Goal: Navigation & Orientation: Find specific page/section

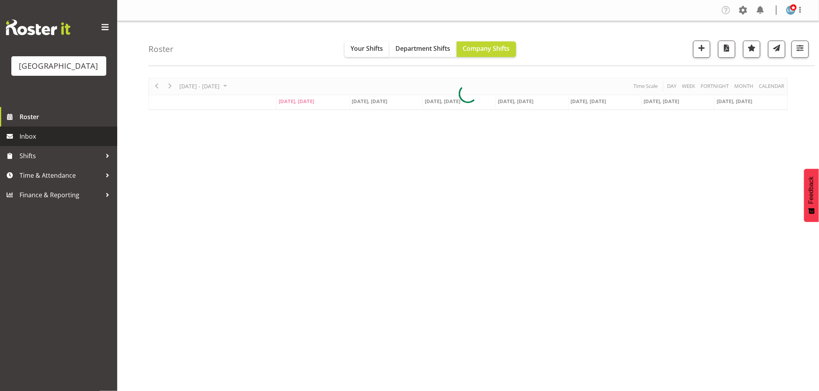
click at [34, 142] on span "Inbox" at bounding box center [67, 136] width 94 height 12
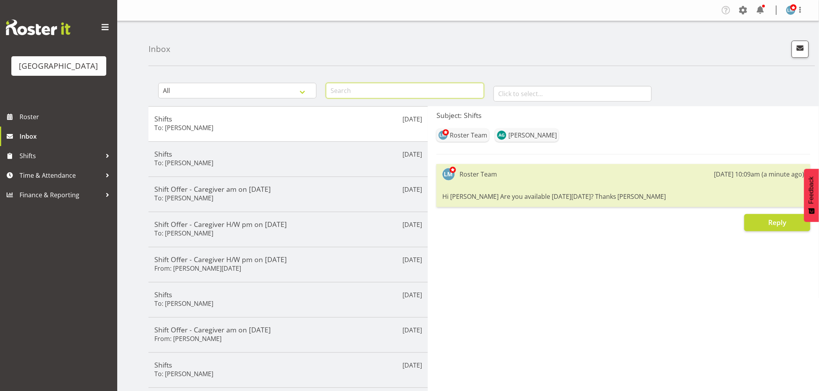
click at [352, 89] on input "text" at bounding box center [405, 91] width 158 height 16
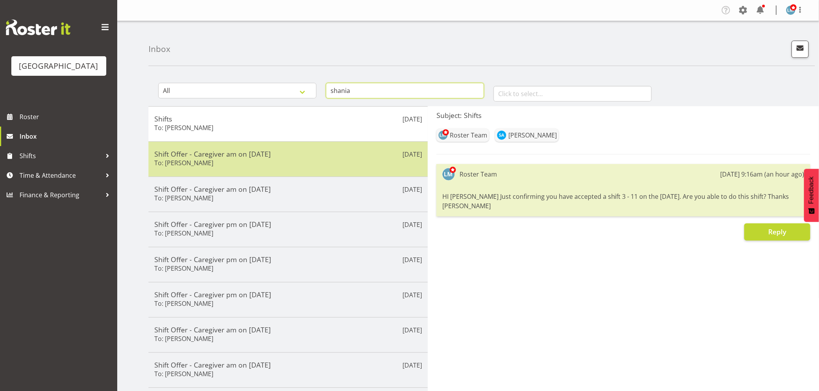
type input "shania"
click at [338, 165] on div "Shift Offer - Caregiver am on 21/08/25 To: Shania Ali" at bounding box center [288, 159] width 268 height 19
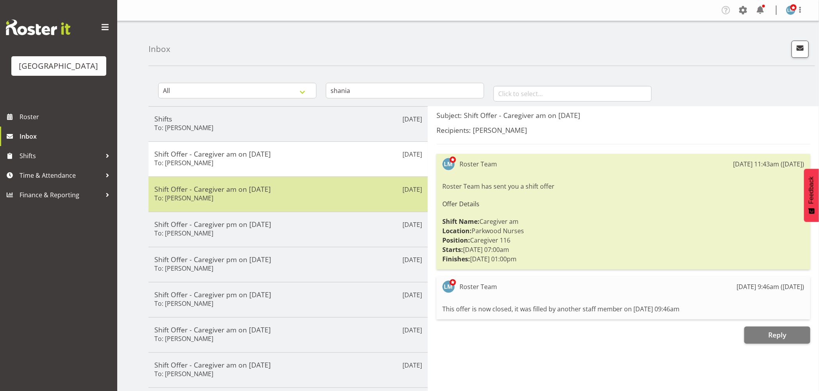
click at [332, 202] on div "Shift Offer - Caregiver am on 31/08/25 To: Shania Ali" at bounding box center [288, 194] width 268 height 19
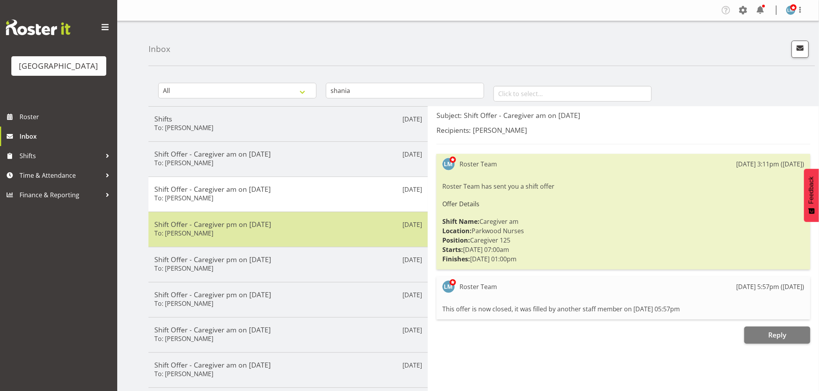
click at [327, 223] on h5 "Shift Offer - Caregiver pm on 18/08/25" at bounding box center [288, 224] width 268 height 9
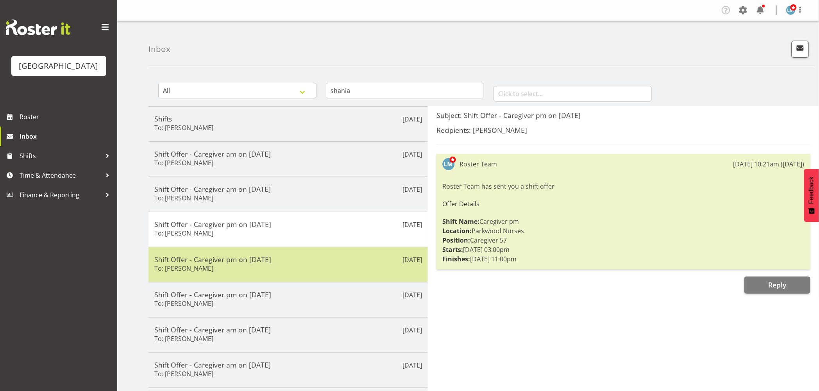
click at [321, 266] on div "Shift Offer - Caregiver pm on 29/08/25 To: Shania Ali" at bounding box center [288, 264] width 268 height 19
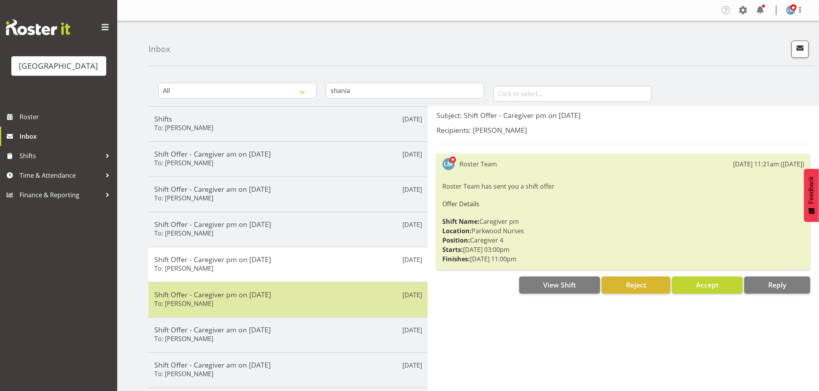
click at [311, 294] on h5 "Shift Offer - Caregiver pm on 15/08/25" at bounding box center [288, 294] width 268 height 9
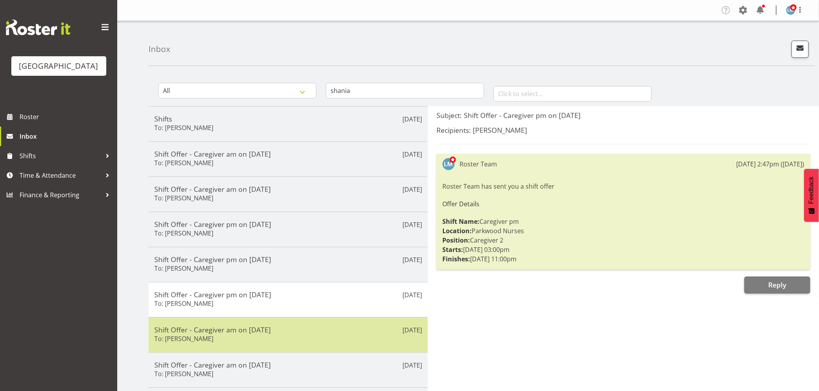
click at [314, 327] on h5 "Shift Offer - Caregiver am on 15/08/25" at bounding box center [288, 329] width 268 height 9
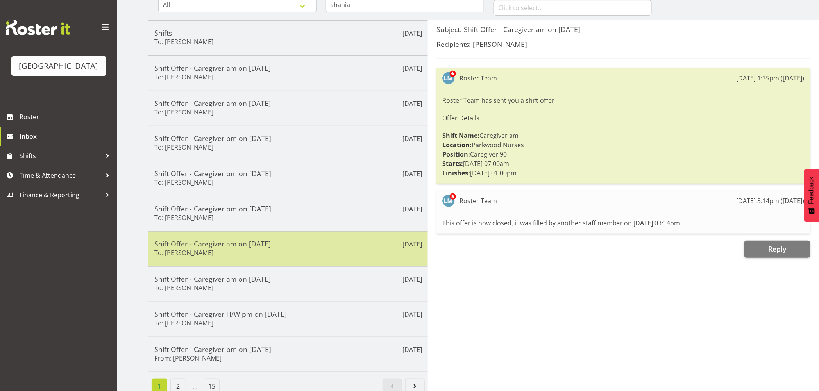
scroll to position [100, 0]
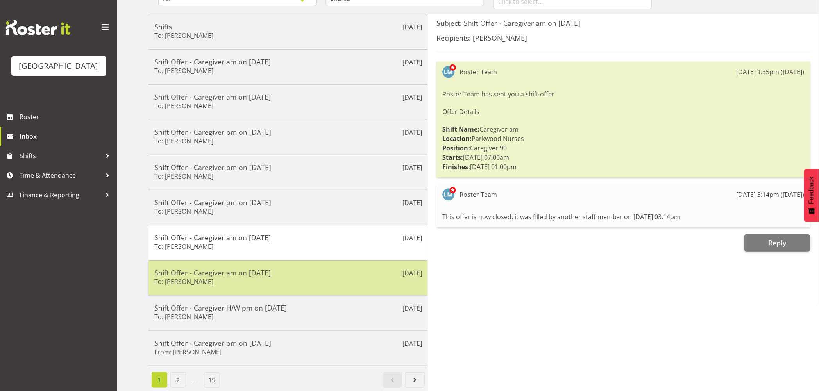
click at [341, 268] on h5 "Shift Offer - Caregiver am on 15/08/25" at bounding box center [288, 272] width 268 height 9
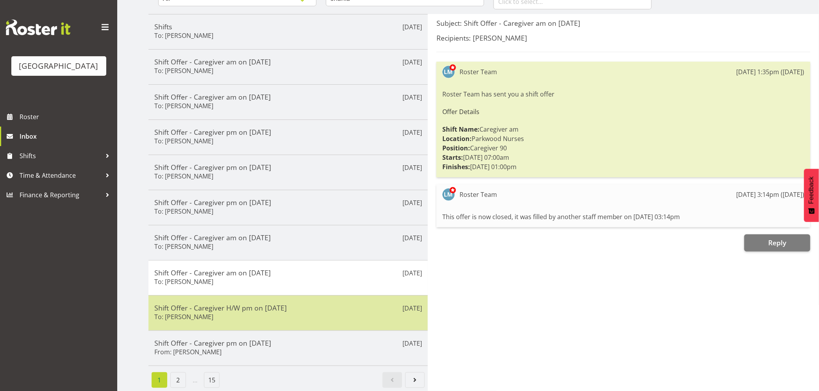
click at [345, 304] on h5 "Shift Offer - Caregiver H/W pm on 14/08/25" at bounding box center [288, 308] width 268 height 9
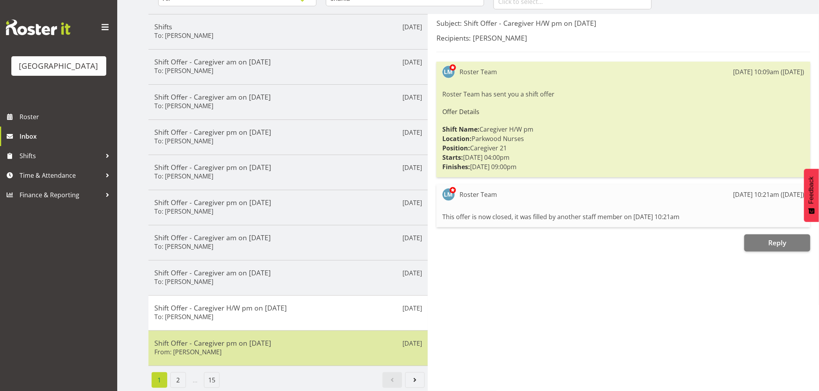
click at [312, 340] on h5 "Shift Offer - Caregiver pm on 27/08/25" at bounding box center [288, 343] width 268 height 9
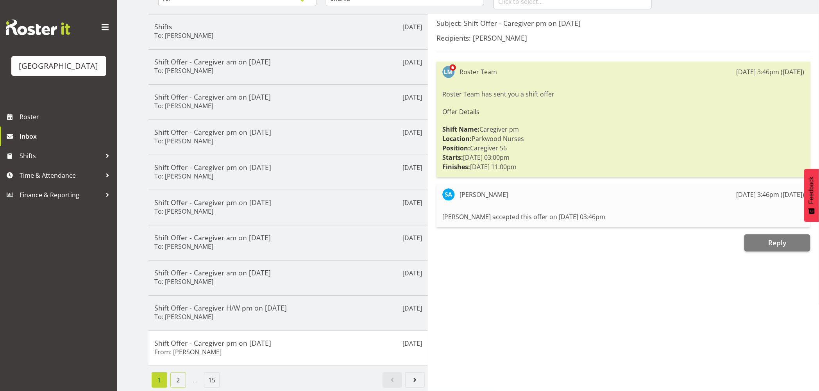
click at [177, 372] on link "2" at bounding box center [178, 380] width 16 height 16
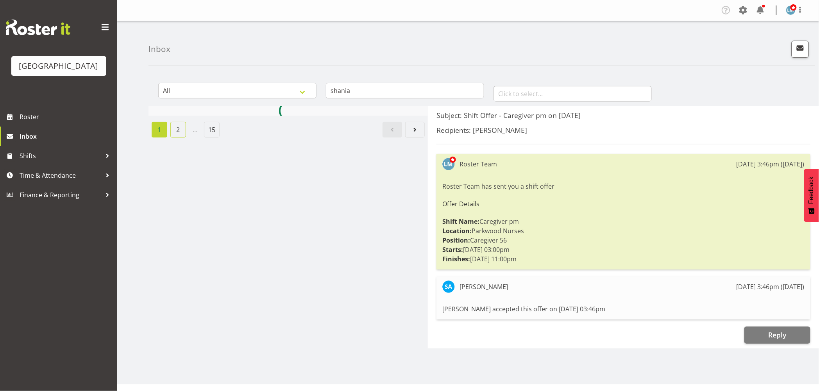
scroll to position [0, 0]
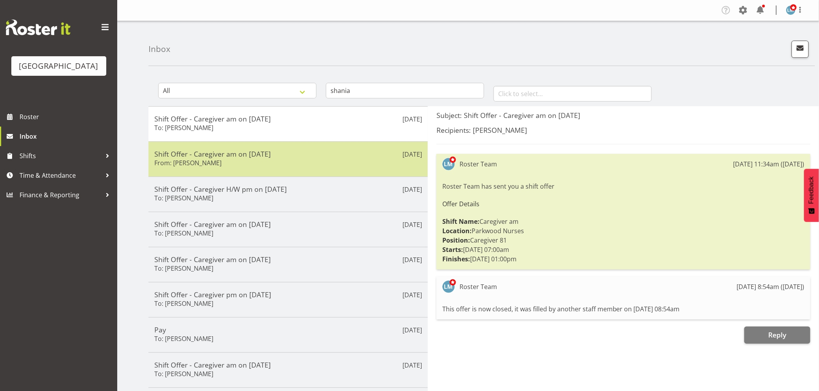
click at [311, 154] on h5 "Shift Offer - Caregiver am on 17/08/25" at bounding box center [288, 154] width 268 height 9
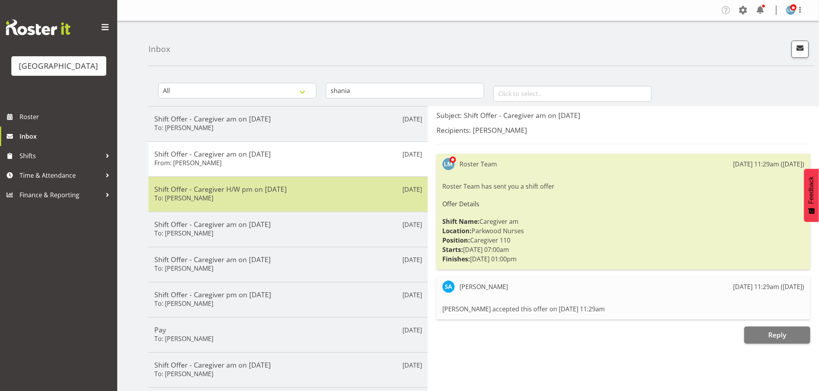
click at [319, 192] on h5 "Shift Offer - Caregiver H/W pm on 13/08/25" at bounding box center [288, 189] width 268 height 9
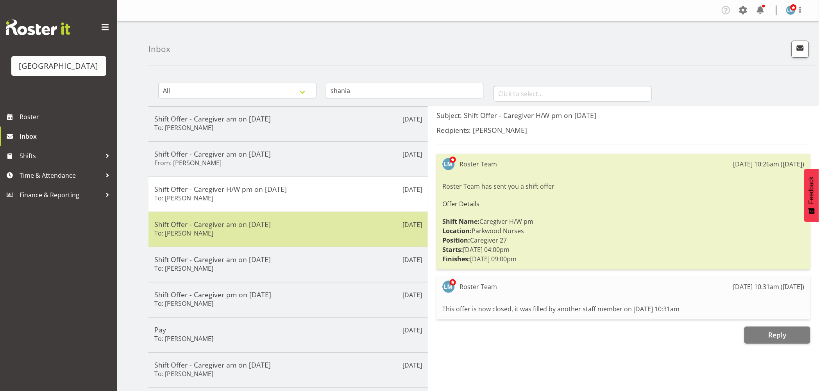
click at [330, 230] on div "Shift Offer - Caregiver am on 15/08/25 To: Shania Ali" at bounding box center [288, 229] width 268 height 19
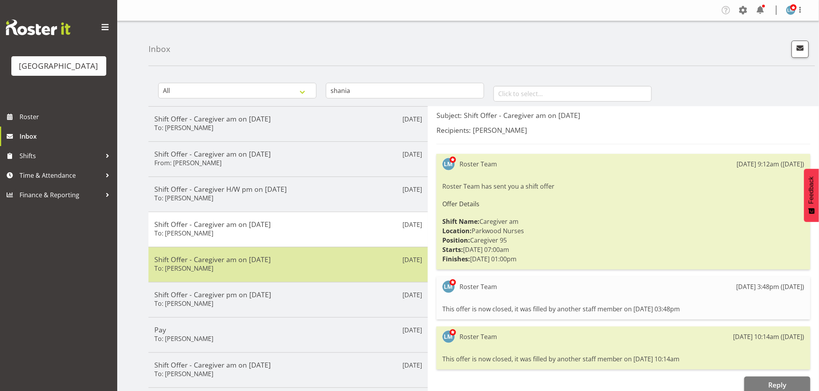
click at [335, 260] on h5 "Shift Offer - Caregiver am on 12/08/25" at bounding box center [288, 259] width 268 height 9
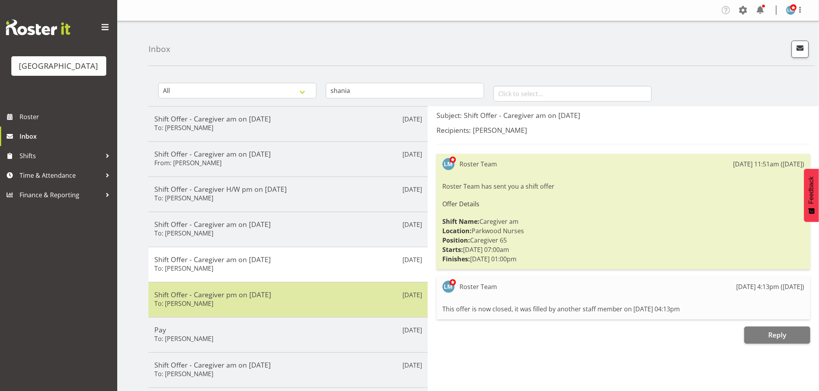
click at [325, 298] on h5 "Shift Offer - Caregiver pm on 11/08/25" at bounding box center [288, 294] width 268 height 9
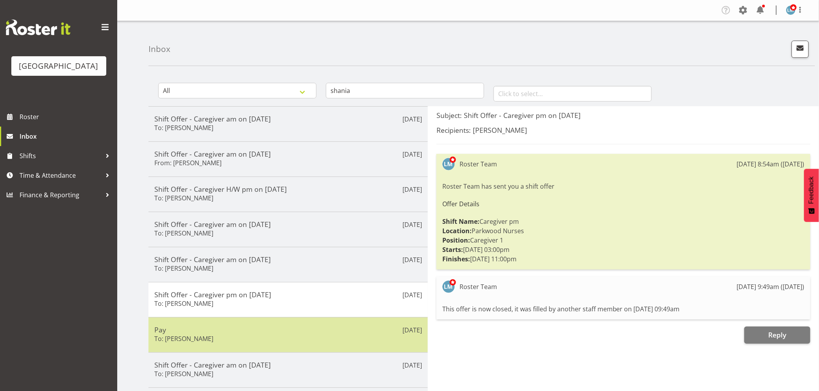
click at [314, 334] on div "Pay To: Shania Ali" at bounding box center [288, 334] width 268 height 19
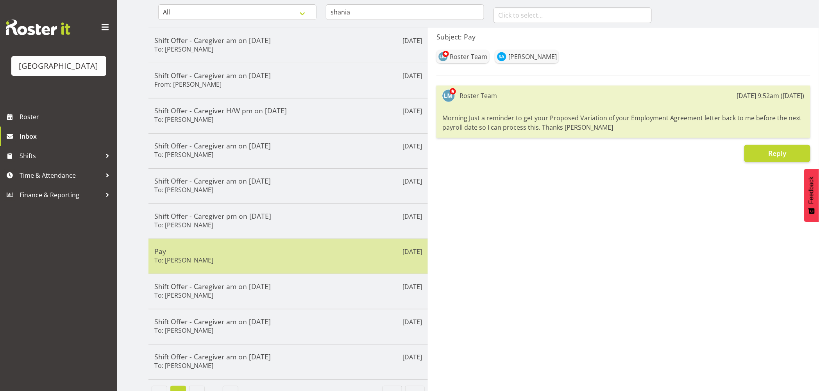
scroll to position [100, 0]
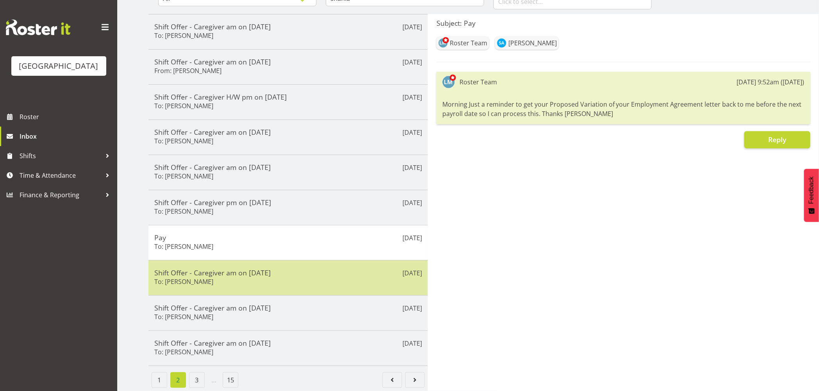
click at [336, 275] on div "Shift Offer - Caregiver am on 15/08/25 To: Shania Ali" at bounding box center [288, 277] width 268 height 19
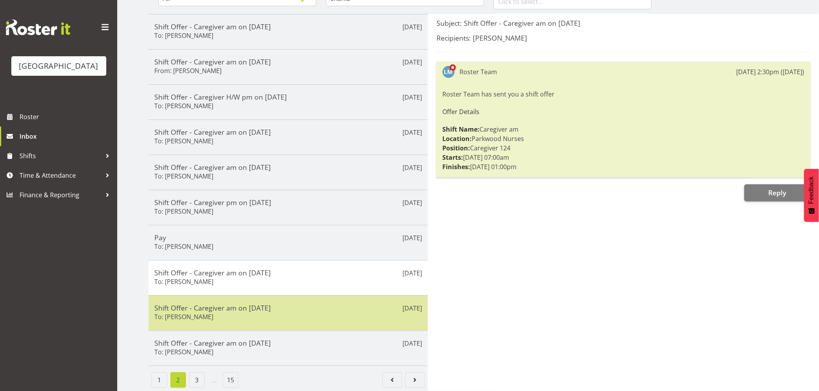
click at [323, 312] on div "Shift Offer - Caregiver am on 07/08/25 To: Shania Ali" at bounding box center [288, 313] width 268 height 19
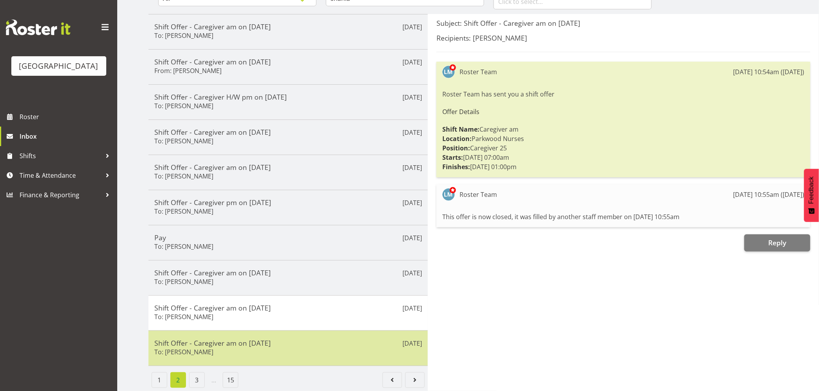
click at [316, 339] on h5 "Shift Offer - Caregiver am on 06/08/25" at bounding box center [288, 343] width 268 height 9
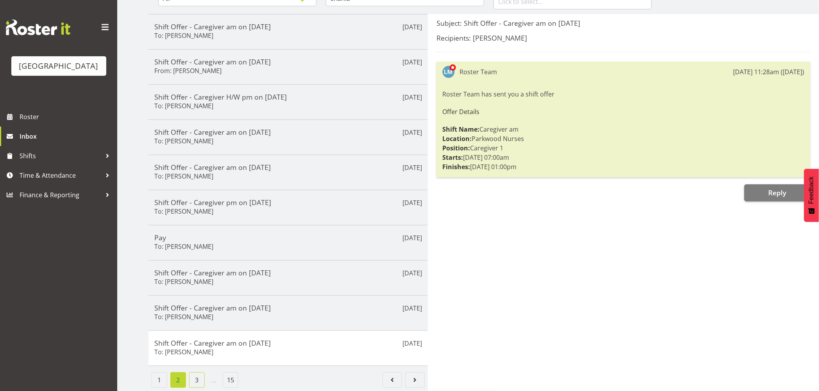
click at [193, 372] on link "3" at bounding box center [197, 380] width 16 height 16
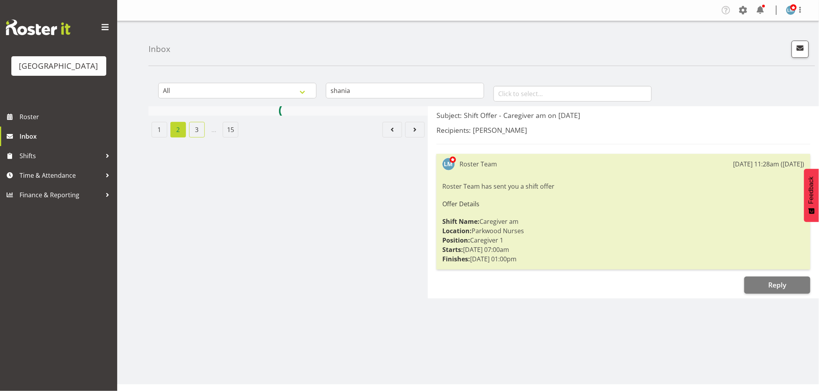
scroll to position [0, 0]
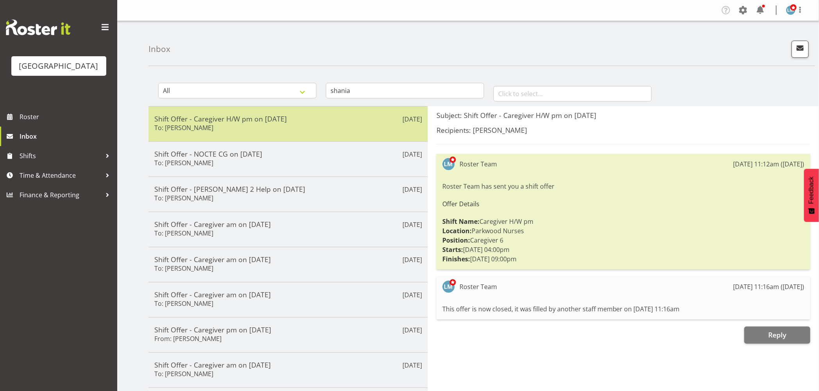
click at [337, 122] on h5 "Shift Offer - Caregiver H/W pm on 06/08/25" at bounding box center [288, 118] width 268 height 9
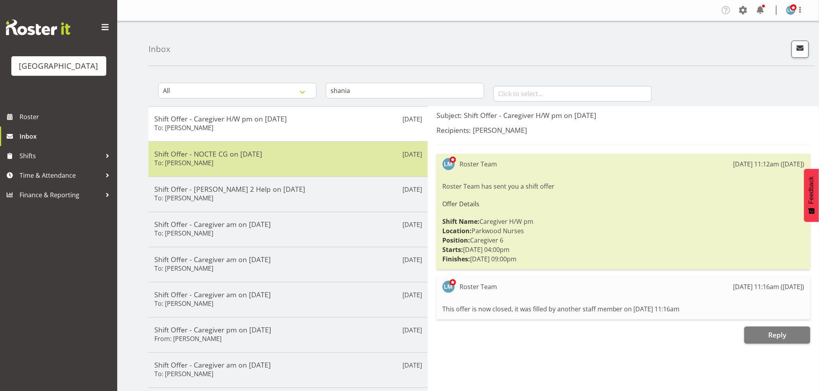
click at [337, 155] on h5 "Shift Offer - NOCTE CG on 11/08/25" at bounding box center [288, 154] width 268 height 9
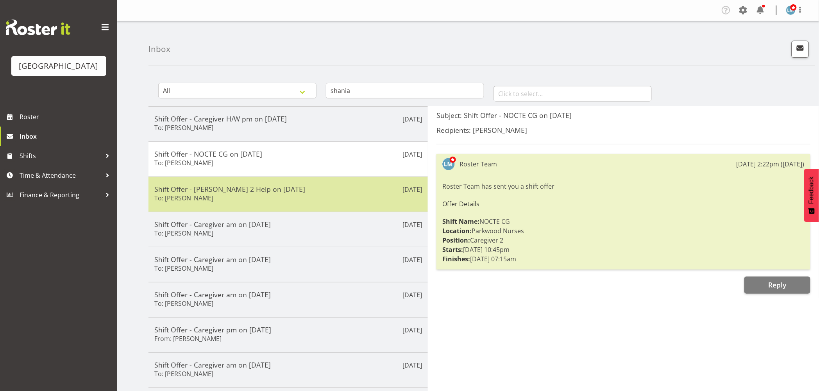
click at [330, 194] on div "Shift Offer - Ressie 2 Help on 11/08/25 To: Shania Ali" at bounding box center [288, 194] width 268 height 19
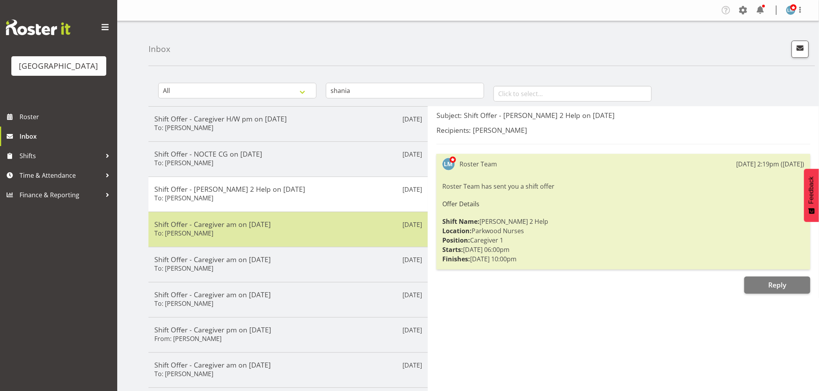
click at [332, 230] on div "Shift Offer - Caregiver am on 14/08/25 To: Shania Ali" at bounding box center [288, 229] width 268 height 19
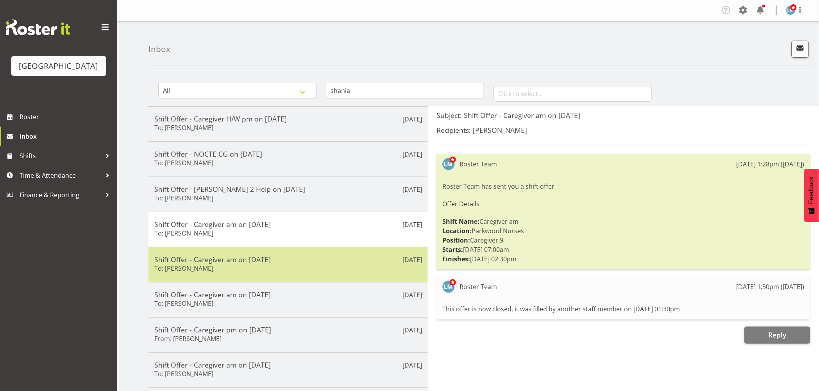
click at [332, 263] on h5 "Shift Offer - Caregiver am on 02/08/25" at bounding box center [288, 259] width 268 height 9
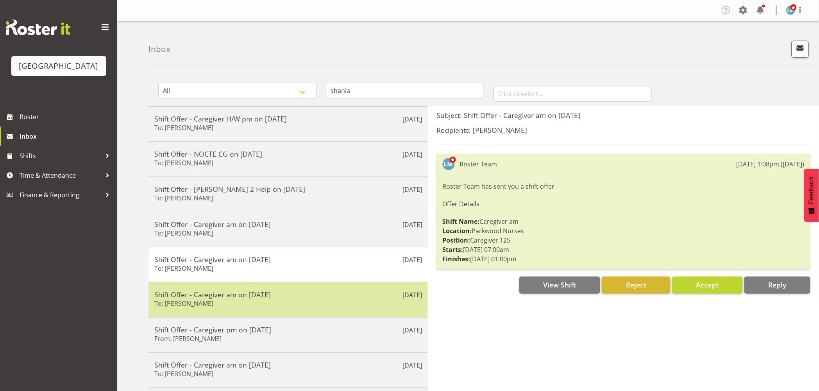
click at [327, 299] on h5 "Shift Offer - Caregiver am on 16/08/25" at bounding box center [288, 294] width 268 height 9
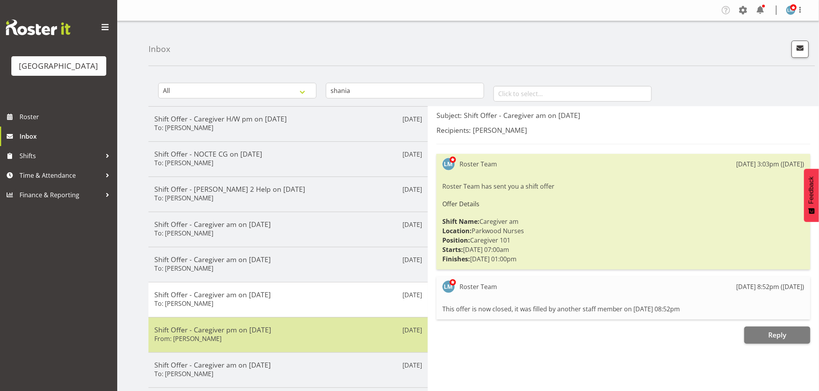
click at [318, 329] on h5 "Shift Offer - Caregiver pm on 31/07/25" at bounding box center [288, 329] width 268 height 9
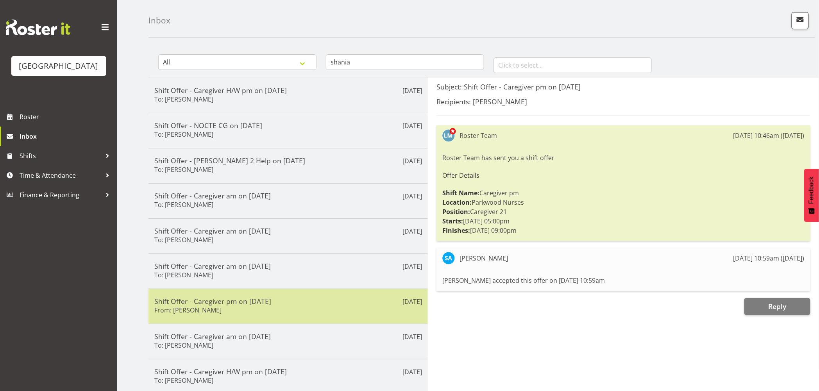
scroll to position [43, 0]
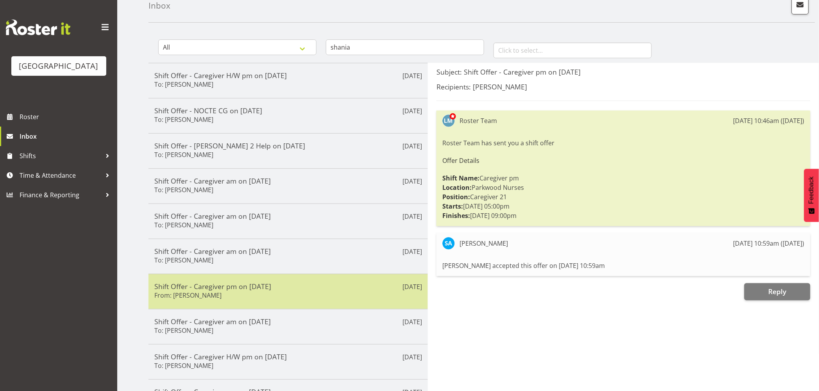
click at [318, 329] on div "Shift Offer - Caregiver am on 31/07/25 To: Shania Ali" at bounding box center [288, 326] width 268 height 19
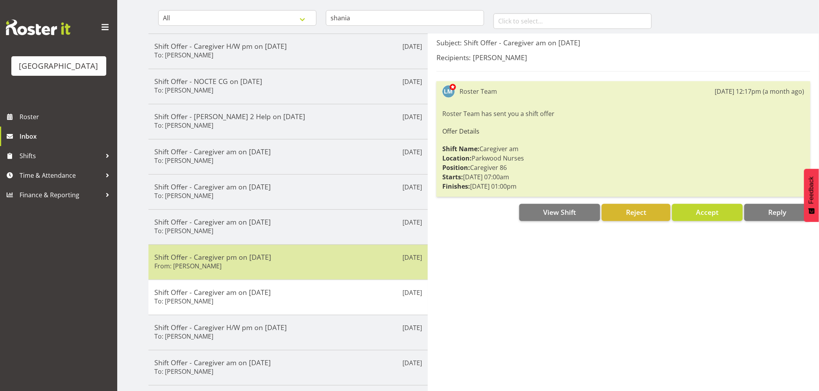
scroll to position [87, 0]
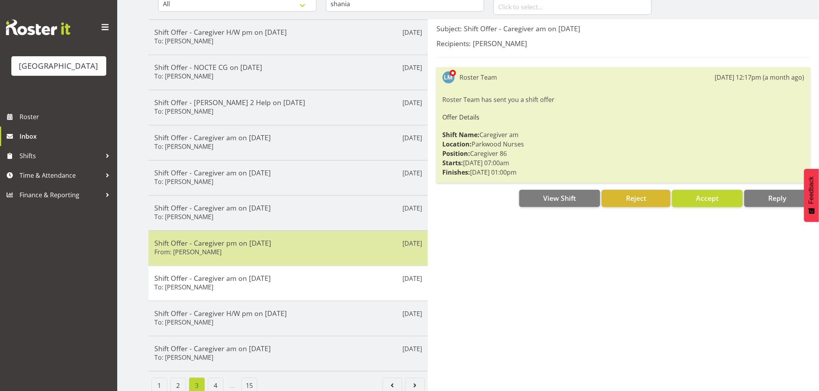
click at [318, 328] on div "Shift Offer - Caregiver H/W pm on 30/07/25 To: Shania Ali" at bounding box center [288, 318] width 268 height 19
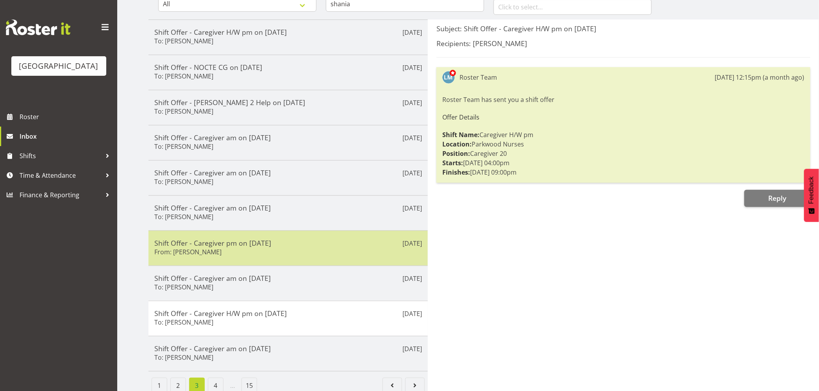
scroll to position [100, 0]
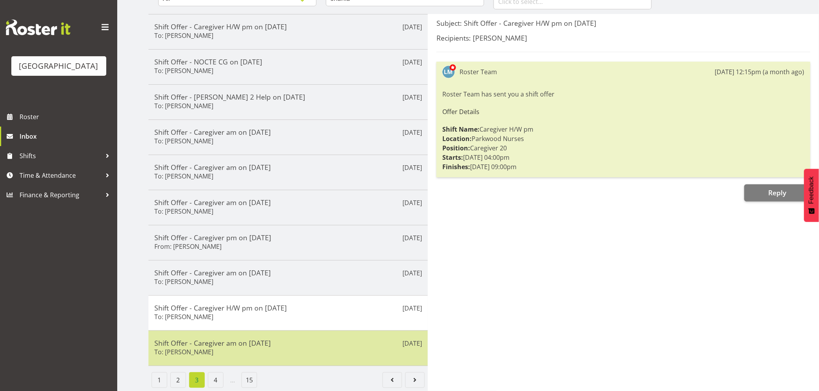
click at [320, 339] on h5 "Shift Offer - Caregiver am on 30/07/25" at bounding box center [288, 343] width 268 height 9
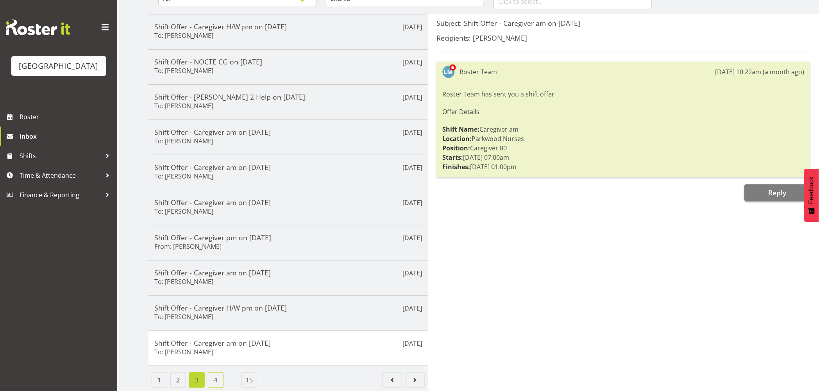
click at [212, 372] on link "4" at bounding box center [216, 380] width 16 height 16
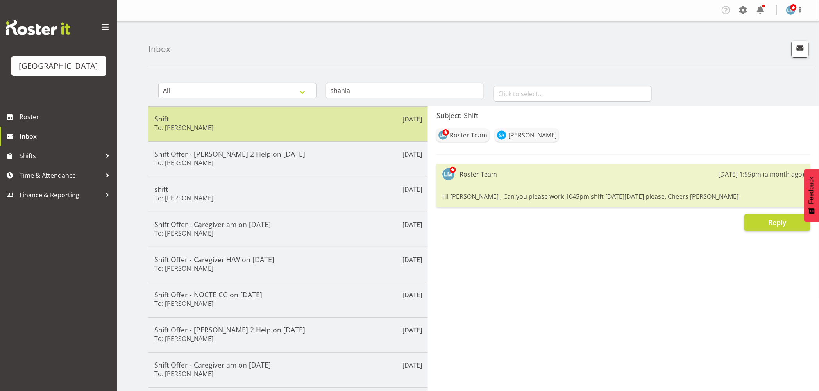
click at [329, 123] on div "Shift To: Shania Ali" at bounding box center [288, 123] width 268 height 19
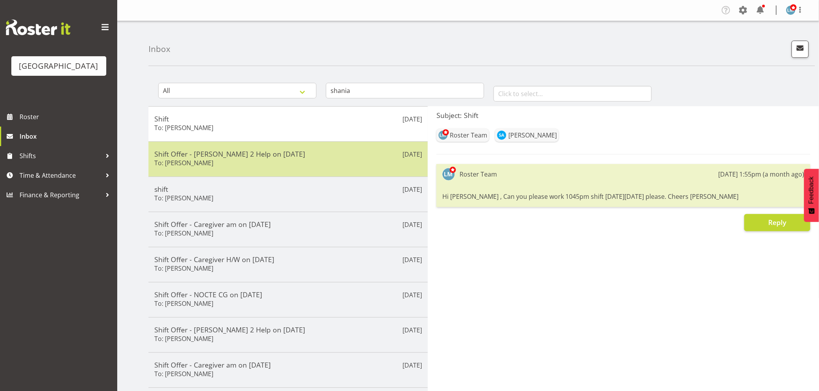
click at [326, 155] on h5 "Shift Offer - Ressie 2 Help on 28/07/25" at bounding box center [288, 154] width 268 height 9
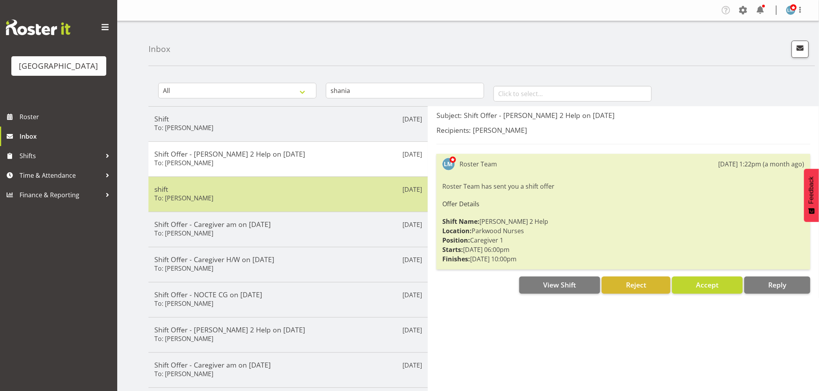
click at [329, 205] on div "Jul 25th shift To: Shania Ali" at bounding box center [287, 194] width 279 height 35
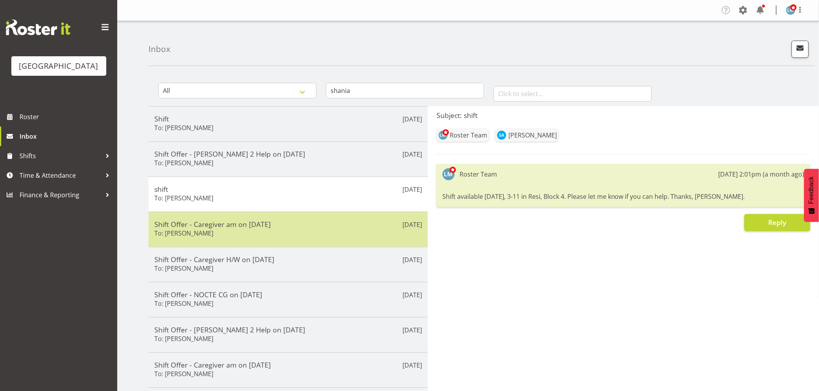
click at [330, 224] on h5 "Shift Offer - Caregiver am on 07/08/25" at bounding box center [288, 224] width 268 height 9
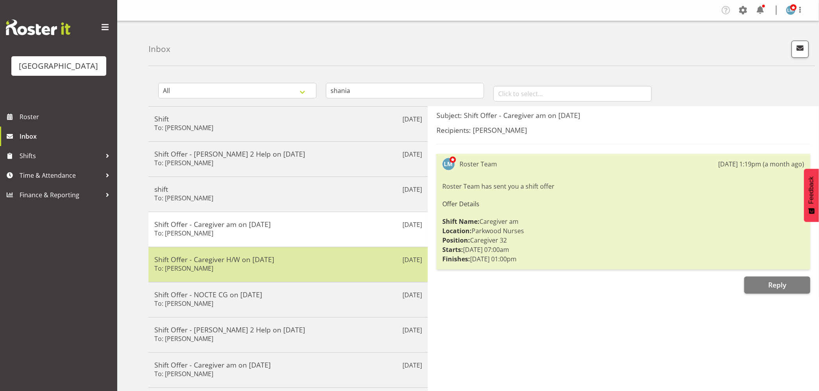
click at [323, 261] on h5 "Shift Offer - Caregiver H/W on 27/07/25" at bounding box center [288, 259] width 268 height 9
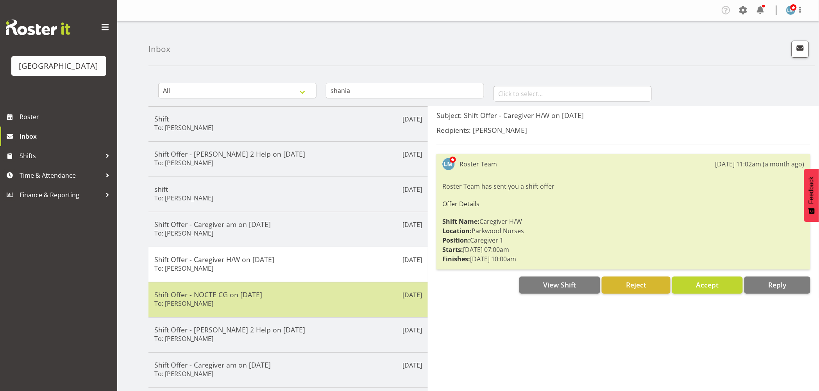
click at [318, 299] on div "Shift Offer - NOCTE CG on 03/08/25 To: Shania Ali" at bounding box center [288, 299] width 268 height 19
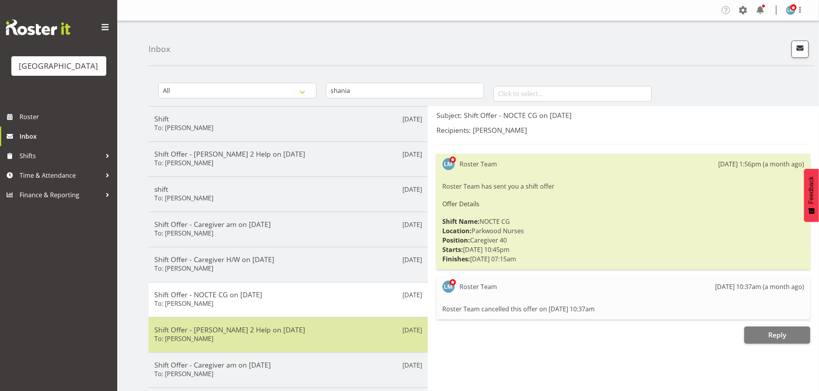
click at [331, 339] on div "Shift Offer - Ressie 2 Help on 27/07/25 To: Shania Ali" at bounding box center [288, 334] width 268 height 19
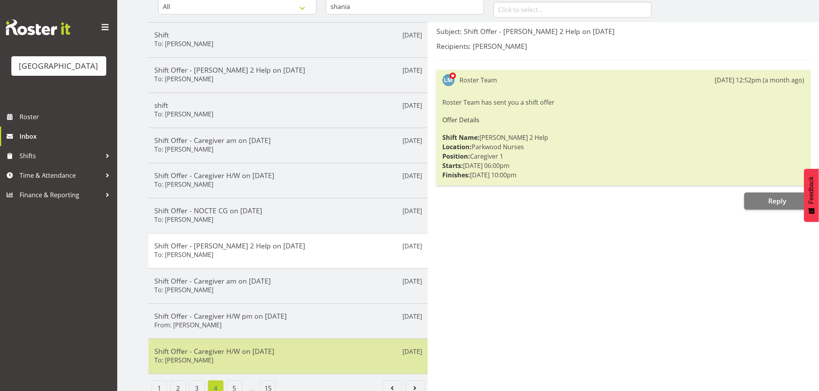
scroll to position [100, 0]
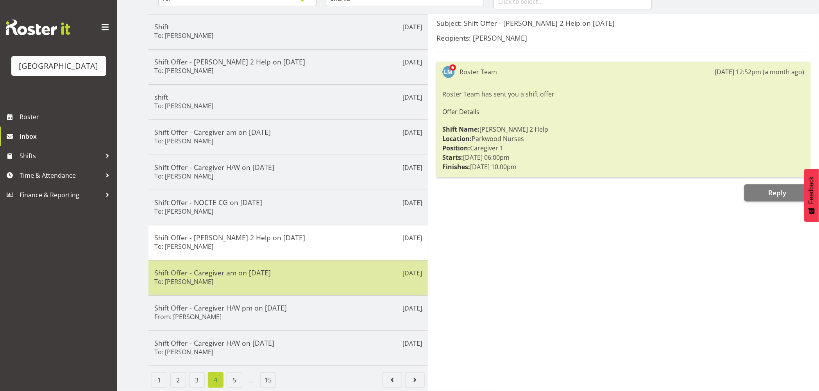
click at [328, 276] on div "Shift Offer - Caregiver am on 26/07/25 To: Shania Ali" at bounding box center [288, 277] width 268 height 19
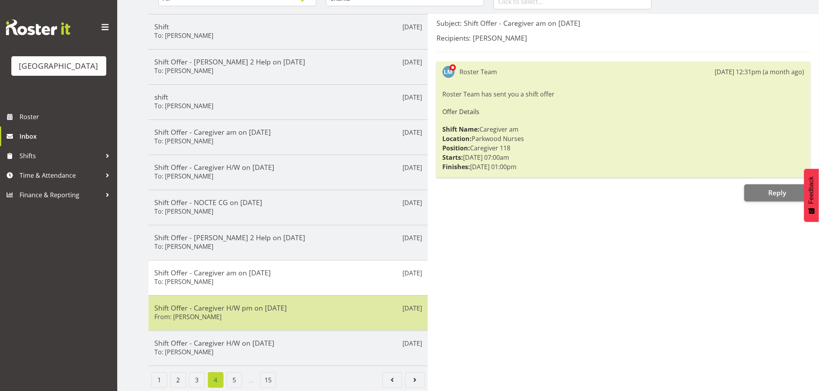
click at [327, 307] on div "Shift Offer - Caregiver H/W pm on 22/07/25 From: Shania Ali" at bounding box center [288, 313] width 268 height 19
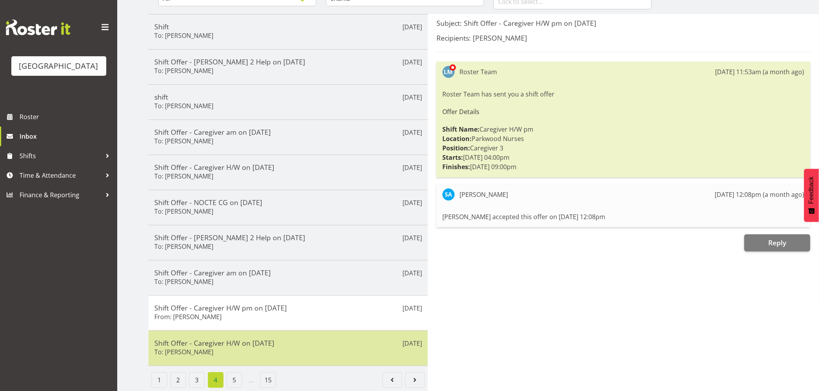
click at [316, 339] on h5 "Shift Offer - Caregiver H/W on 28/07/25" at bounding box center [288, 343] width 268 height 9
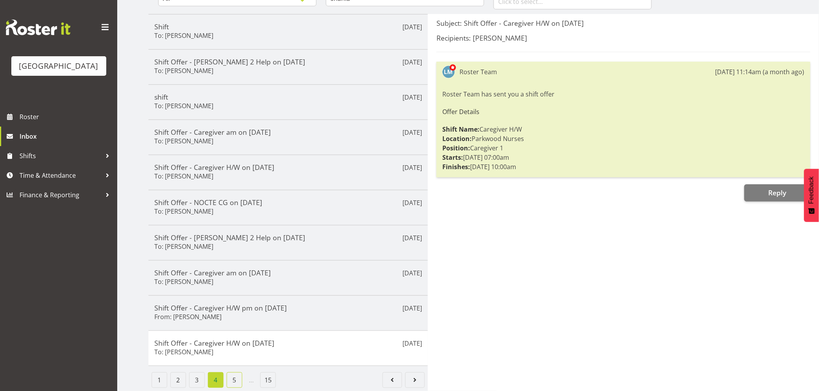
click at [233, 372] on link "5" at bounding box center [235, 380] width 16 height 16
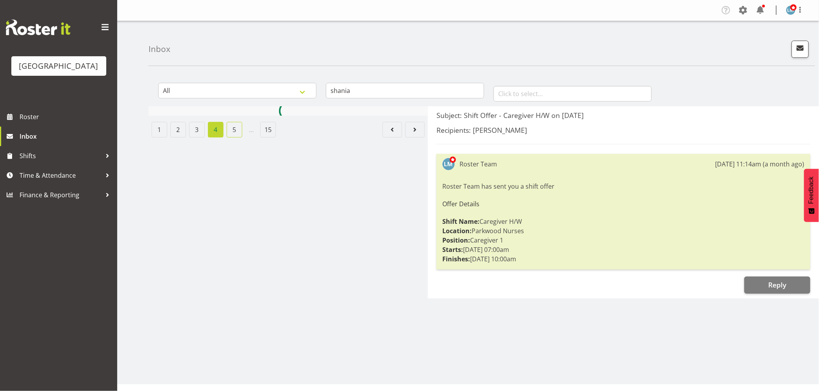
scroll to position [0, 0]
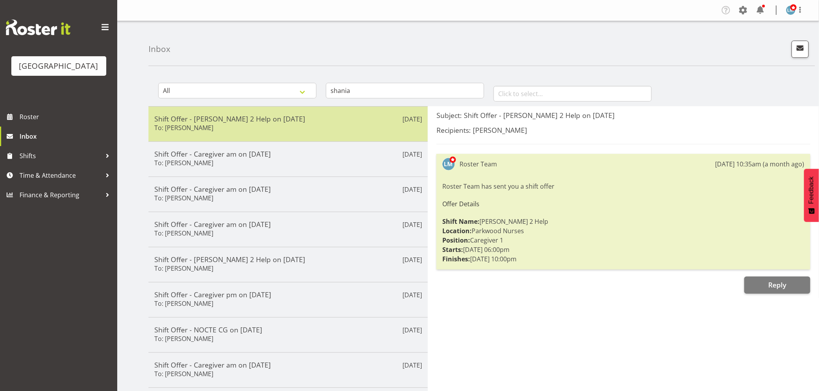
click at [325, 119] on h5 "Shift Offer - Ressie 2 Help on 21/07/25" at bounding box center [288, 118] width 268 height 9
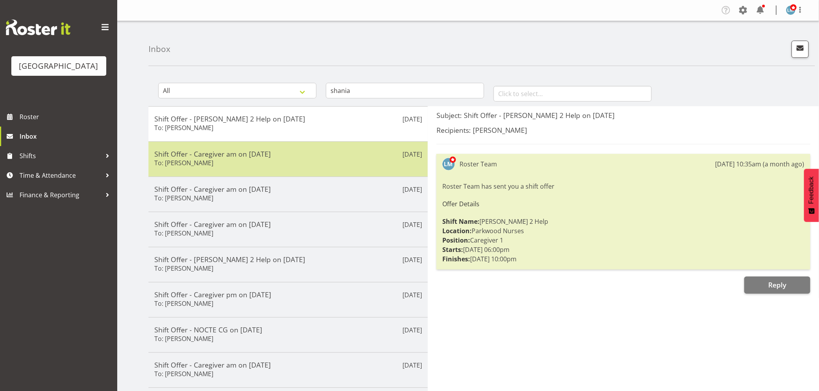
click at [319, 146] on div "Jul 18th Shift Offer - Caregiver am on 24/07/25 To: Shania Ali" at bounding box center [287, 158] width 279 height 35
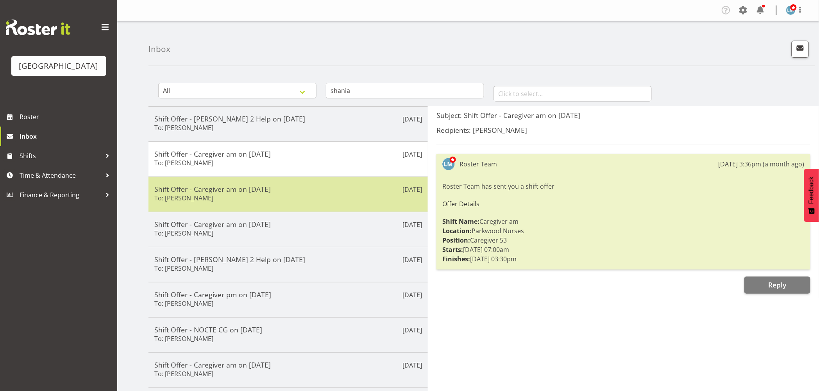
click at [312, 195] on div "Shift Offer - Caregiver am on 20/07/25 To: Shania Ali" at bounding box center [288, 194] width 268 height 19
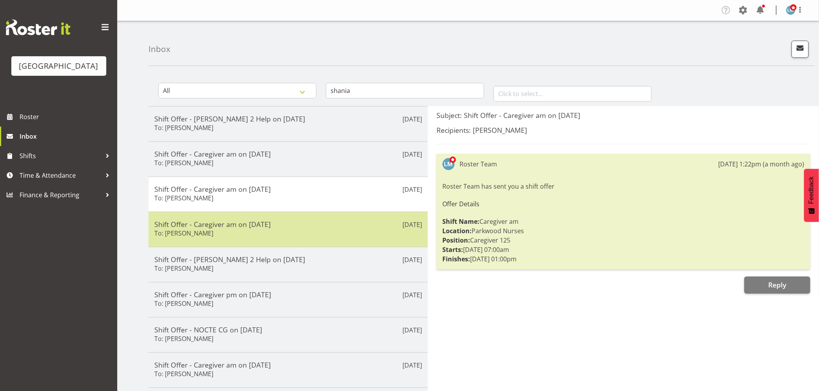
click at [316, 240] on div "Jul 17th Shift Offer - Caregiver am on 19/07/25 To: Shania Ali" at bounding box center [287, 229] width 279 height 35
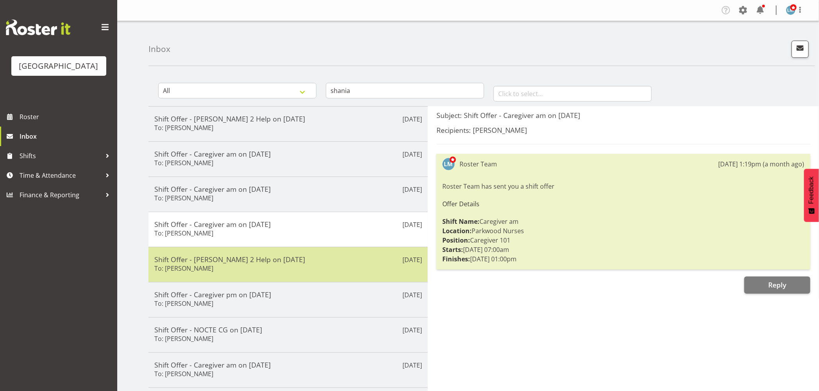
click at [315, 269] on div "Shift Offer - Ressie 2 Help on 16/07/25 To: Shania Ali" at bounding box center [288, 264] width 268 height 19
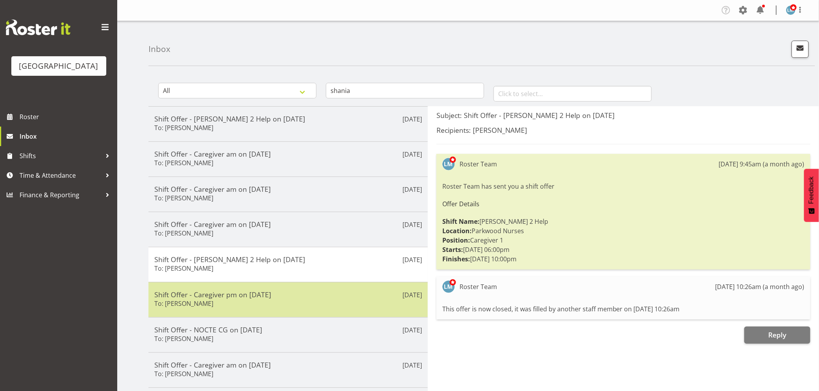
click at [318, 296] on h5 "Shift Offer - Caregiver pm on 16/07/25" at bounding box center [288, 294] width 268 height 9
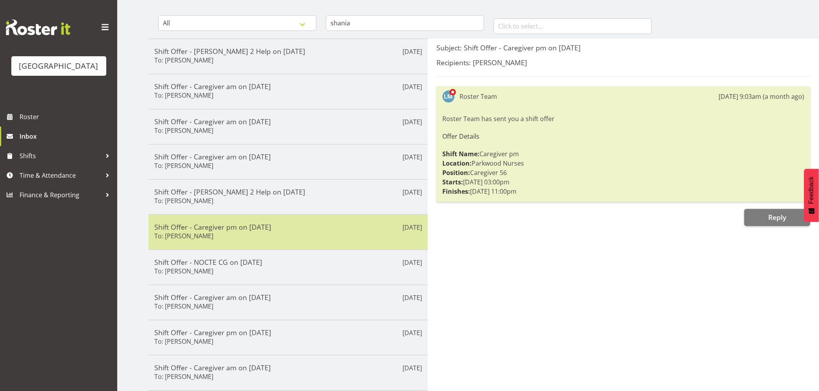
scroll to position [87, 0]
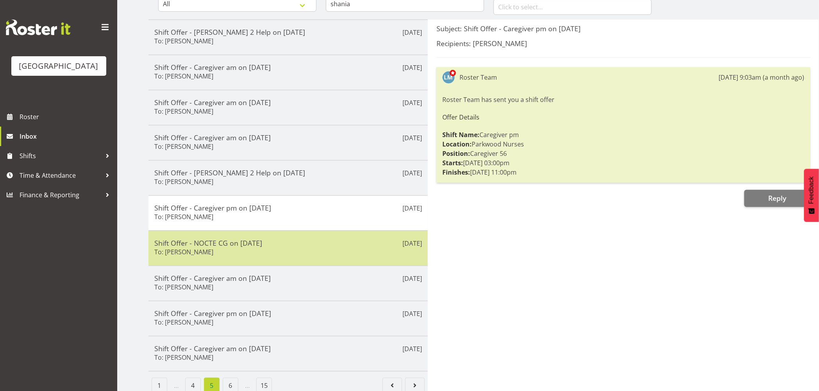
click at [326, 247] on h5 "Shift Offer - NOCTE CG on 02/08/25" at bounding box center [288, 243] width 268 height 9
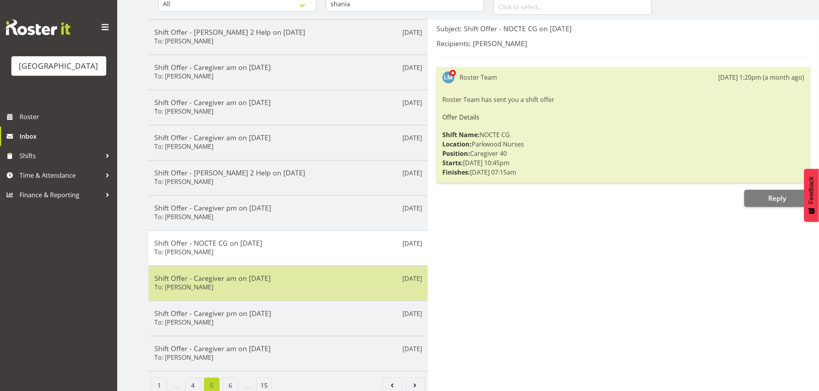
click at [322, 286] on div "Shift Offer - Caregiver am on 19/07/25 To: Shania Ali" at bounding box center [288, 283] width 268 height 19
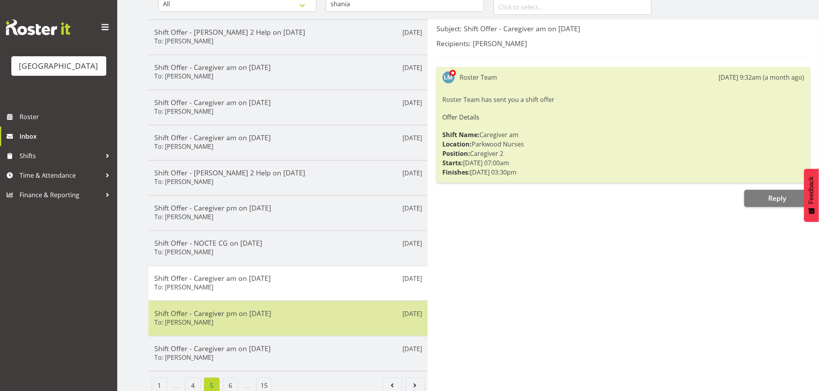
click at [324, 319] on div "Shift Offer - Caregiver pm on 31/07/25 To: Shania Ali" at bounding box center [288, 318] width 268 height 19
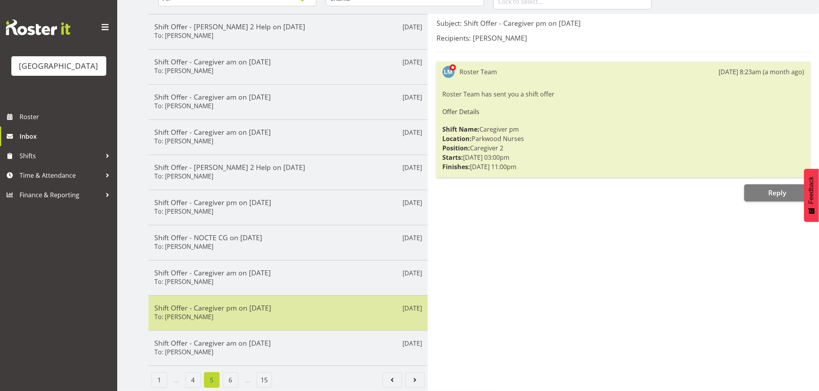
scroll to position [100, 0]
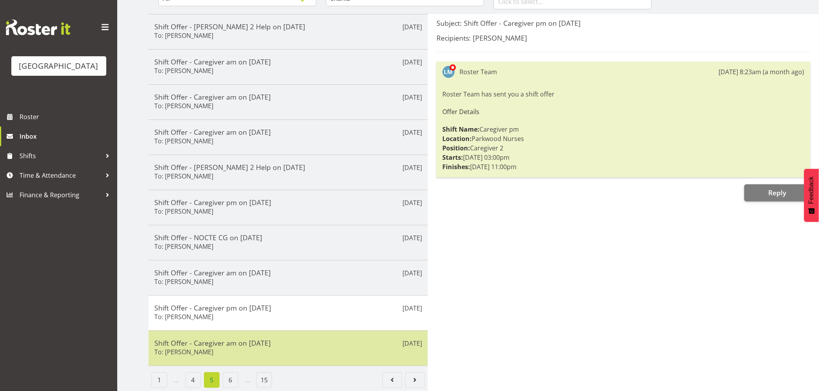
click at [327, 339] on h5 "Shift Offer - Caregiver am on 29/07/25" at bounding box center [288, 343] width 268 height 9
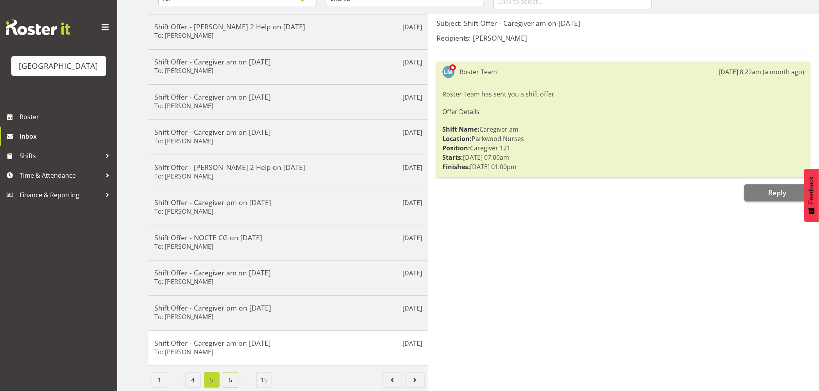
click at [234, 372] on link "6" at bounding box center [231, 380] width 16 height 16
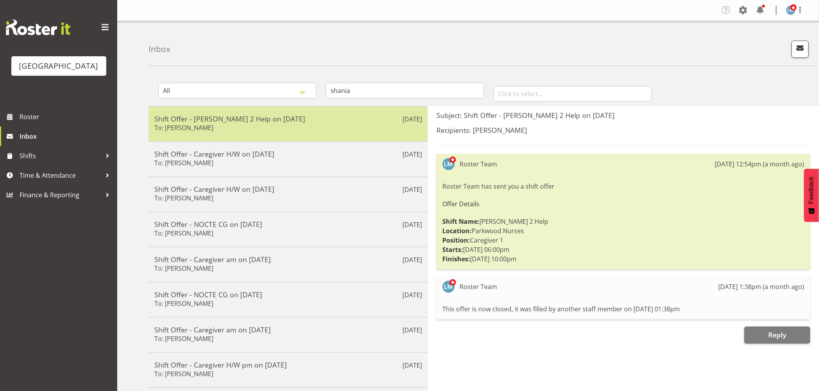
click at [330, 123] on div "Shift Offer - Ressie 2 Help on 14/07/25 To: Shania Ali" at bounding box center [288, 123] width 268 height 19
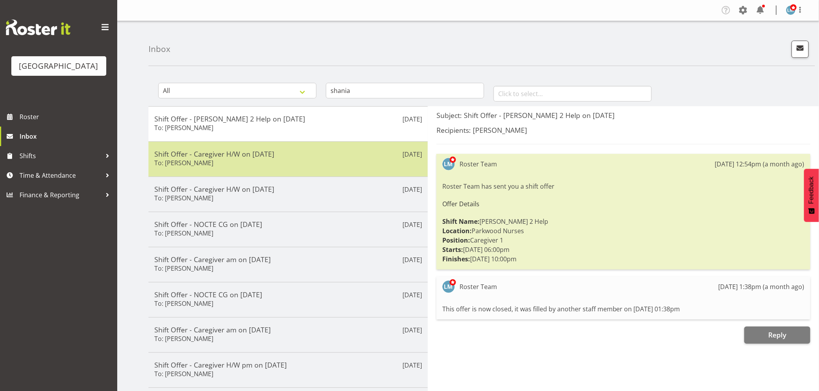
click at [329, 145] on div "Jul 13th Shift Offer - Caregiver H/W on 20/07/25 To: Shania Ali" at bounding box center [287, 158] width 279 height 35
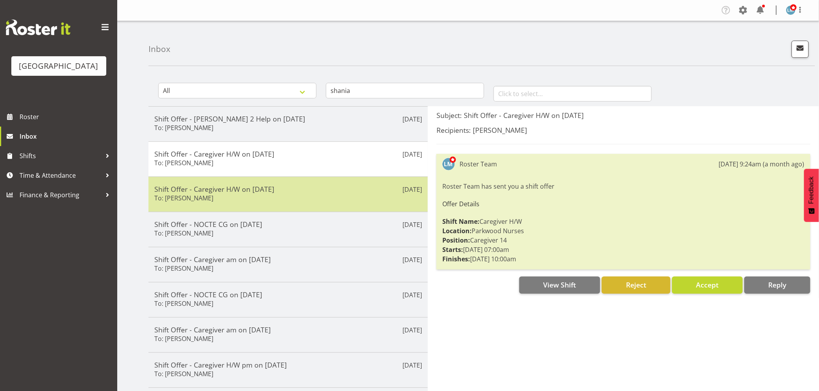
click at [341, 200] on div "Shift Offer - Caregiver H/W on 13/07/25 To: Shania Ali" at bounding box center [288, 194] width 268 height 19
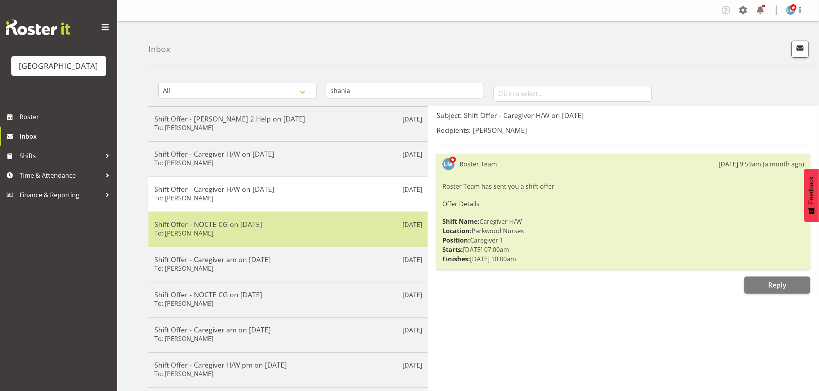
click at [340, 242] on div "Jul 13th Shift Offer - NOCTE CG on 13/07/25 To: Shania Ali" at bounding box center [287, 229] width 279 height 35
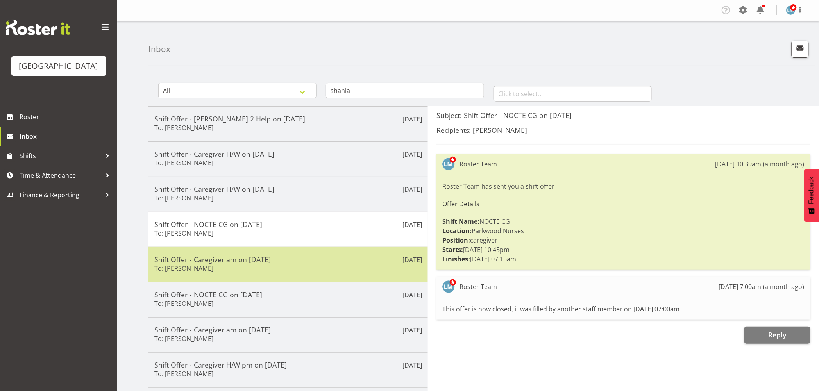
click at [336, 274] on div "Shift Offer - Caregiver am on 11/07/25 To: Shania Ali" at bounding box center [288, 264] width 268 height 19
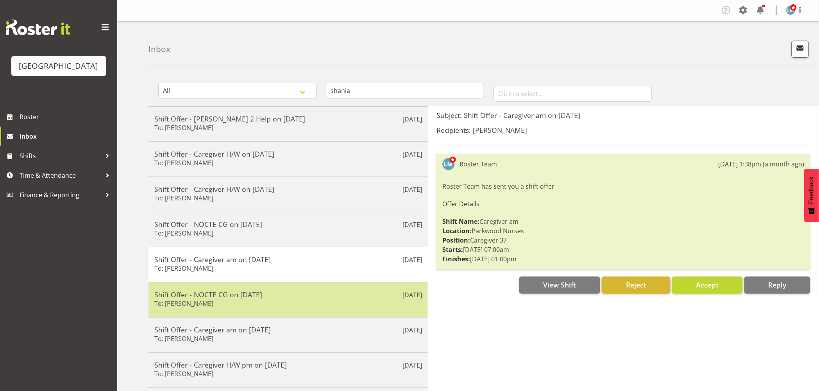
click at [330, 304] on div "Shift Offer - NOCTE CG on 18/07/25 To: Shania Ali" at bounding box center [288, 299] width 268 height 19
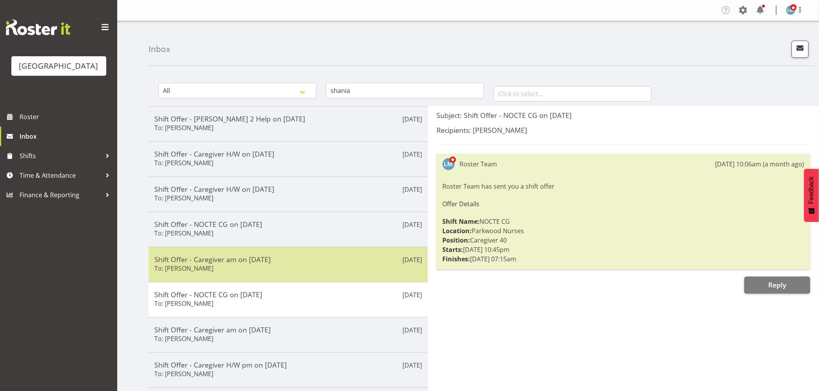
click at [329, 271] on div "Shift Offer - Caregiver am on 11/07/25 To: Shania Ali" at bounding box center [288, 264] width 268 height 19
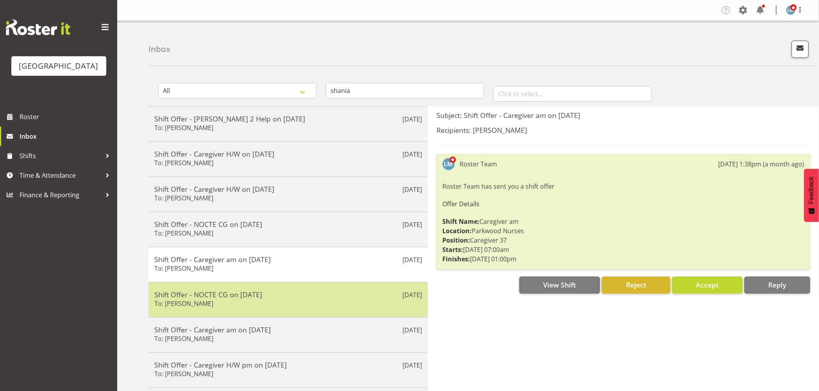
click at [329, 301] on div "Shift Offer - NOCTE CG on 18/07/25 To: Shania Ali" at bounding box center [288, 299] width 268 height 19
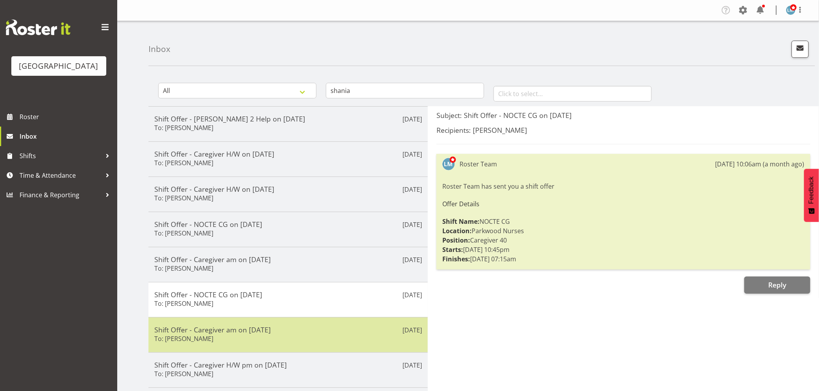
click at [330, 335] on div "Shift Offer - Caregiver am on 12/07/25 To: Shania Ali" at bounding box center [288, 334] width 268 height 19
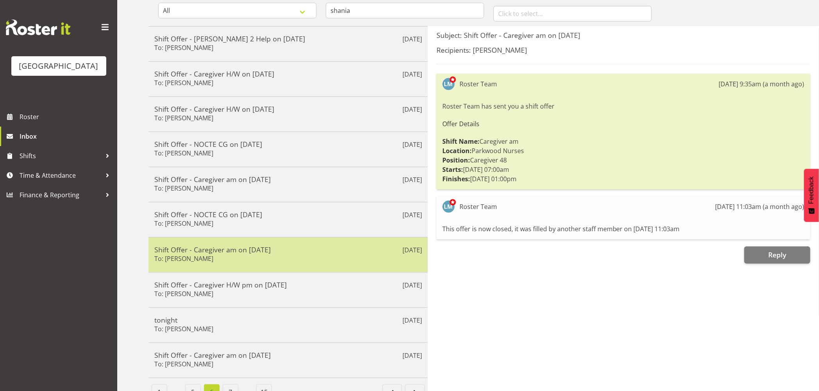
scroll to position [87, 0]
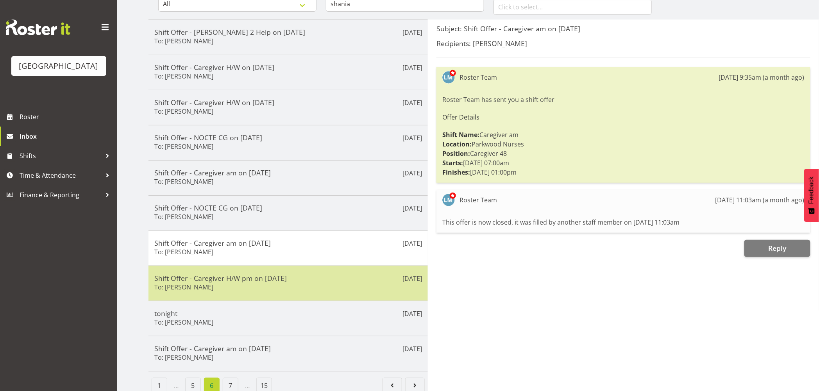
click at [330, 287] on div "Shift Offer - Caregiver H/W pm on 08/07/25 To: Shania Ali" at bounding box center [288, 283] width 268 height 19
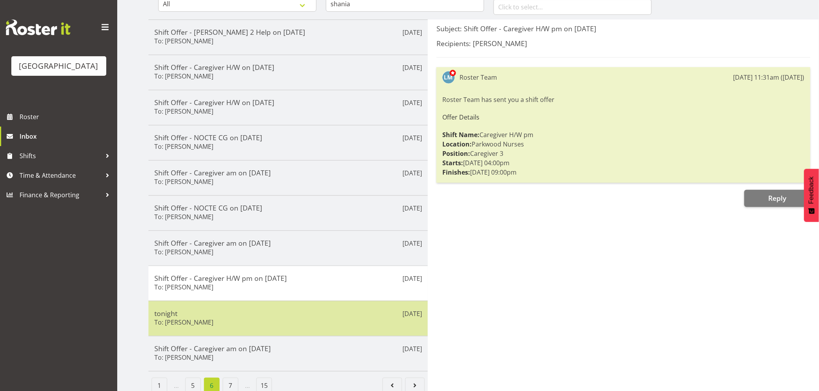
click at [335, 325] on div "tonight To: Shania Ali" at bounding box center [288, 318] width 268 height 19
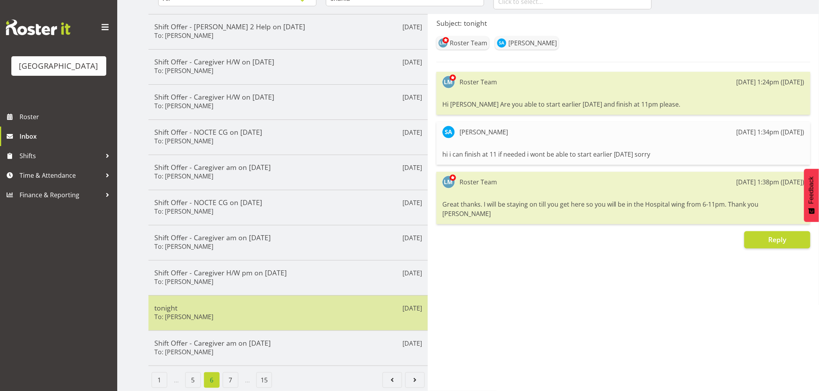
scroll to position [100, 0]
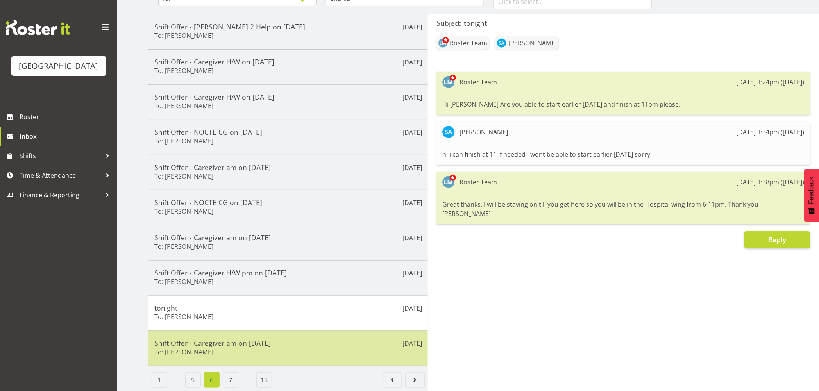
click at [331, 339] on h5 "Shift Offer - Caregiver am on 07/07/25" at bounding box center [288, 343] width 268 height 9
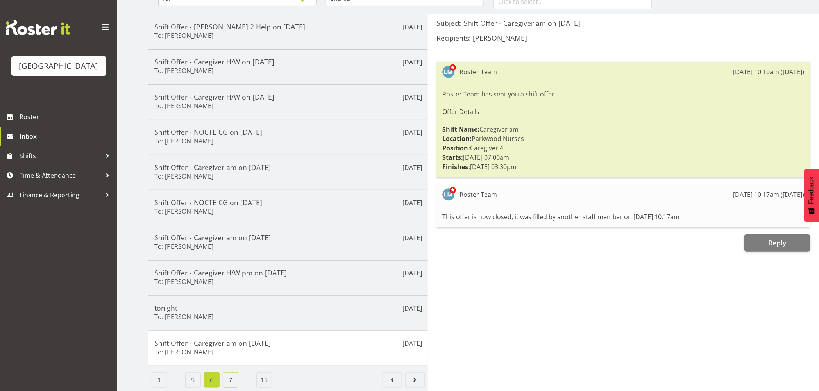
click at [234, 372] on link "7" at bounding box center [231, 380] width 16 height 16
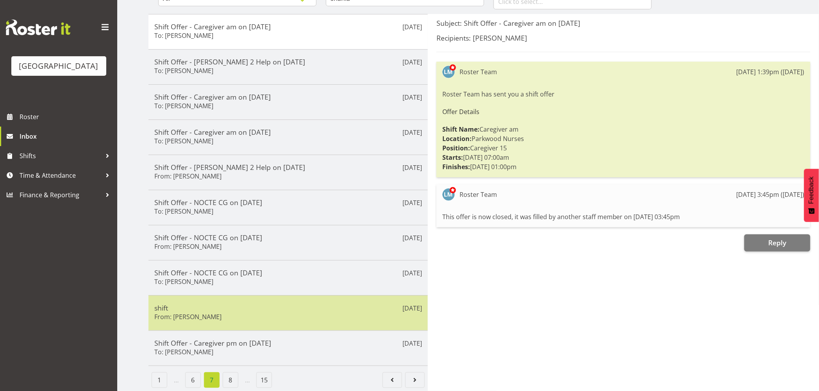
click at [315, 304] on h5 "shift" at bounding box center [288, 308] width 268 height 9
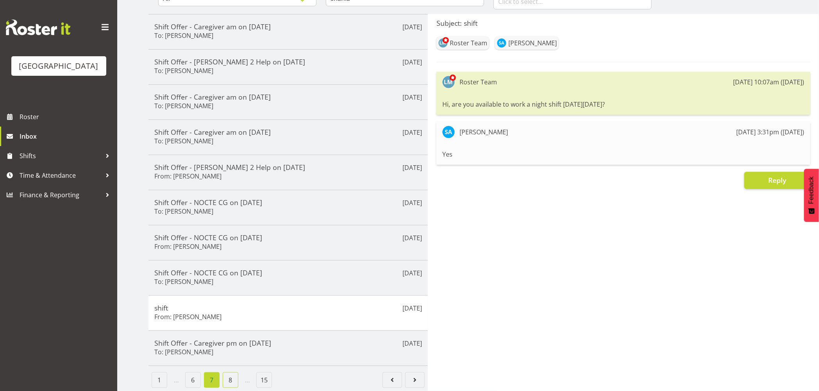
click at [229, 372] on link "8" at bounding box center [231, 380] width 16 height 16
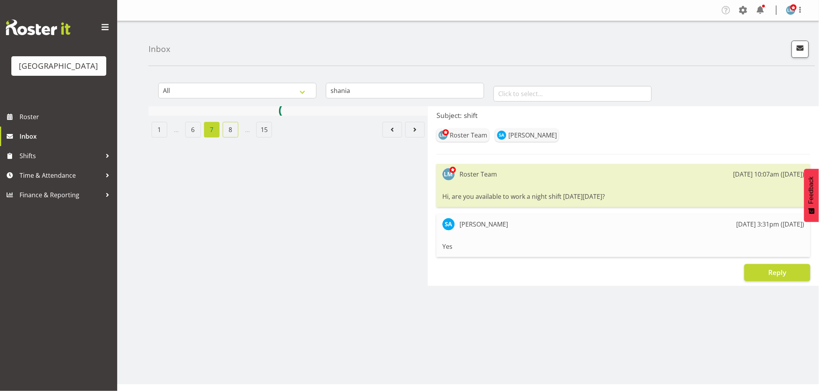
scroll to position [0, 0]
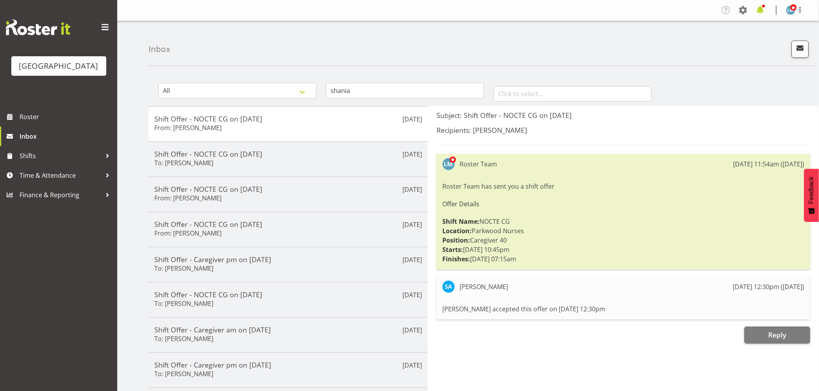
click at [762, 9] on span at bounding box center [760, 10] width 12 height 12
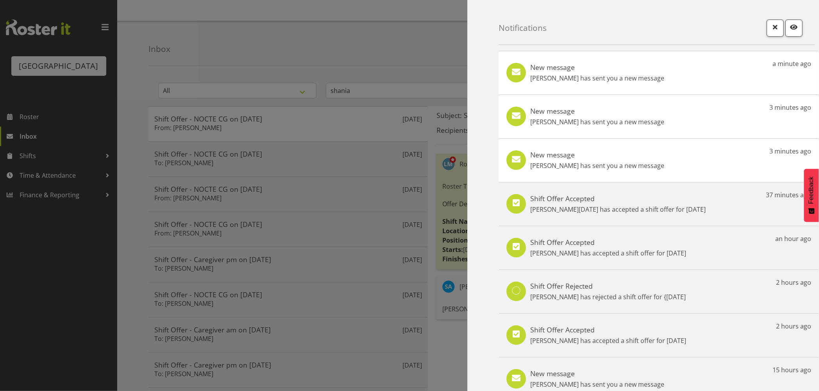
click at [678, 80] on div "New message Alex Green has sent you a new message a minute ago" at bounding box center [658, 73] width 320 height 44
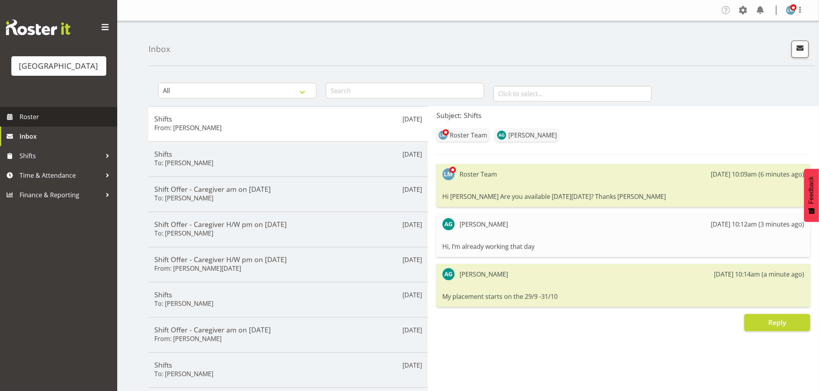
click at [35, 123] on span "Roster" at bounding box center [67, 117] width 94 height 12
click at [39, 123] on span "Roster" at bounding box center [67, 117] width 94 height 12
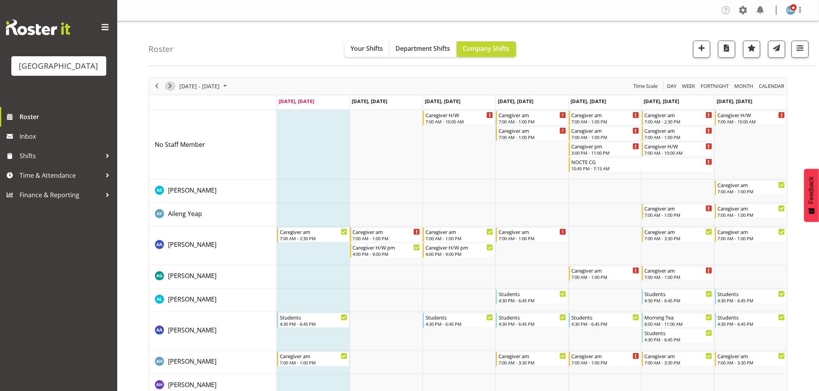
click at [166, 82] on div "next period" at bounding box center [169, 86] width 13 height 16
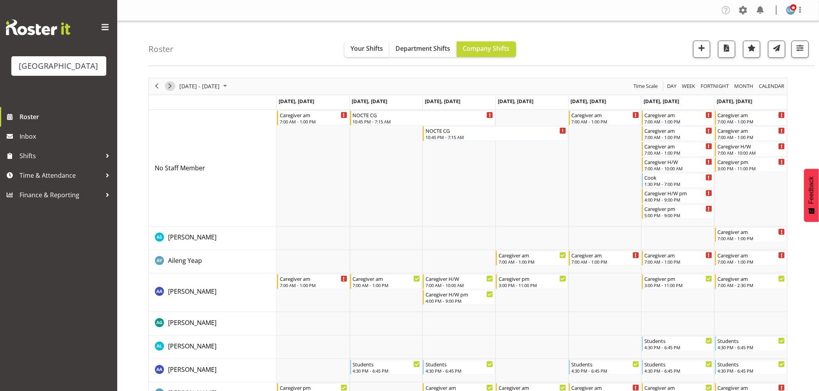
click at [170, 86] on span "Next" at bounding box center [169, 86] width 9 height 10
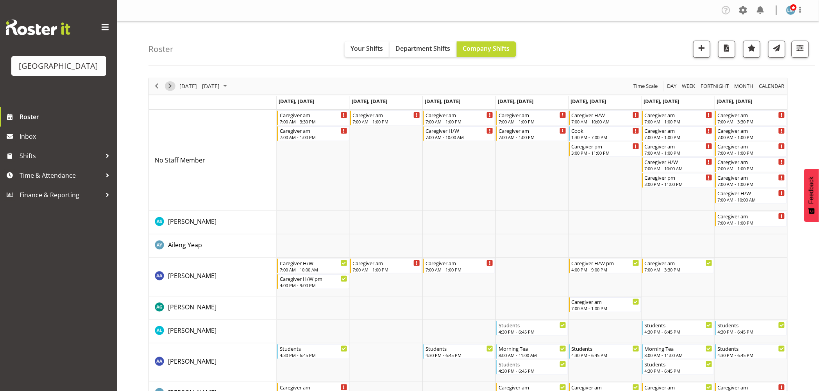
click at [172, 89] on span "Next" at bounding box center [169, 86] width 9 height 10
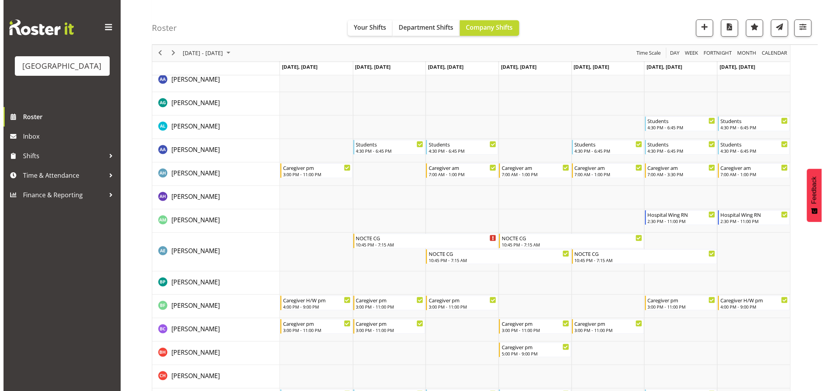
scroll to position [43, 0]
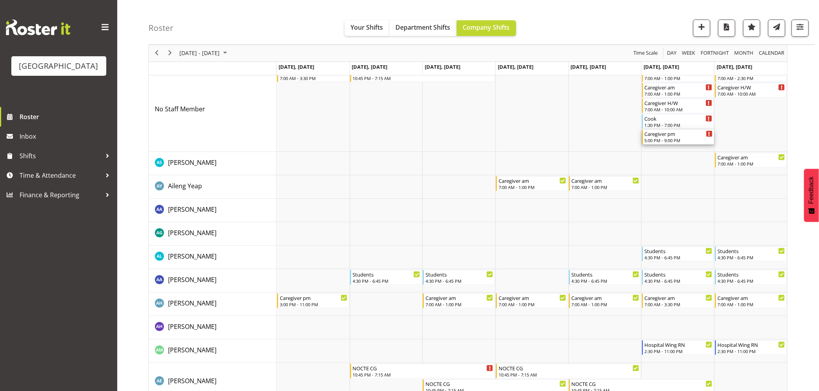
click at [677, 137] on div "5:00 PM - 9:00 PM" at bounding box center [679, 140] width 68 height 6
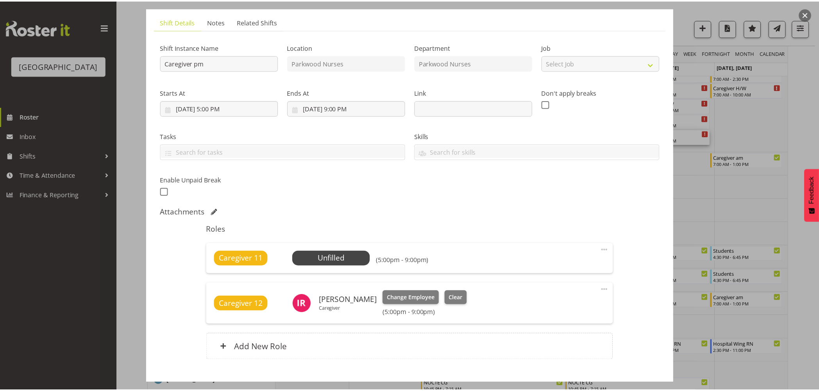
scroll to position [96, 0]
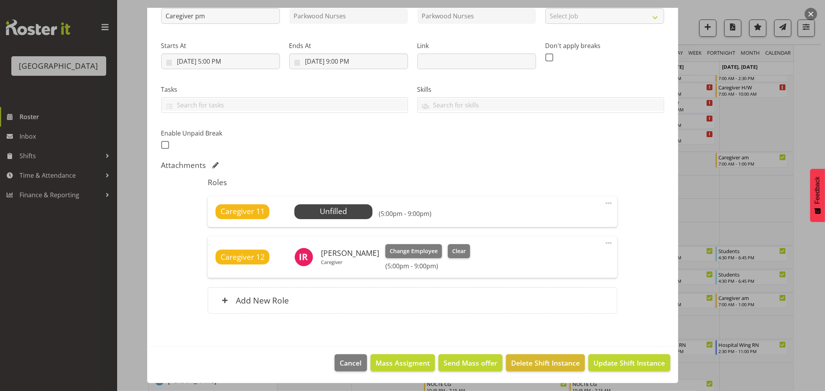
click at [807, 91] on div at bounding box center [412, 195] width 825 height 391
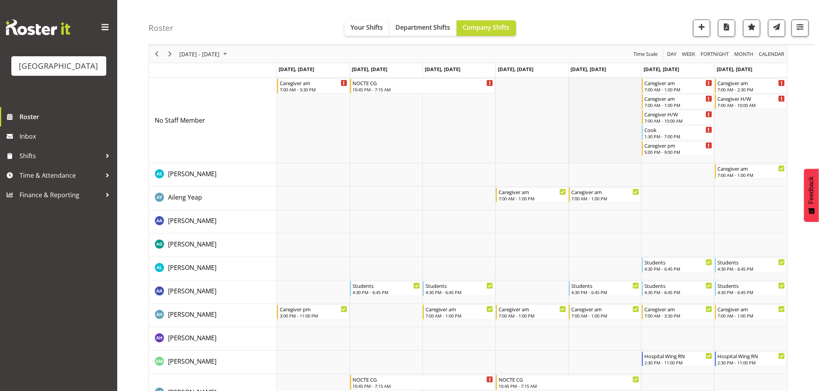
scroll to position [0, 0]
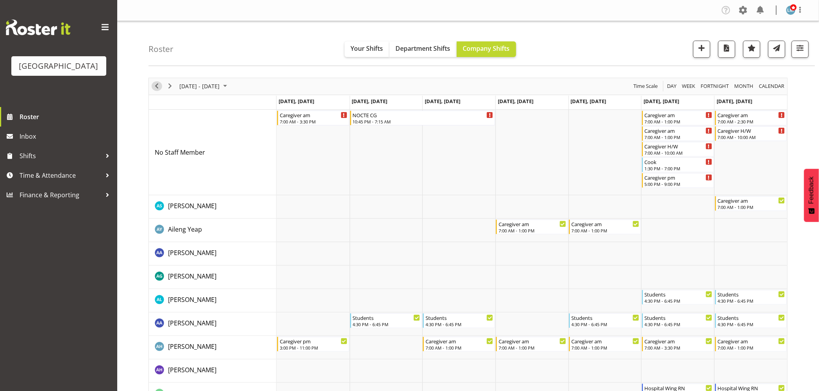
click at [159, 87] on span "Previous" at bounding box center [156, 86] width 9 height 10
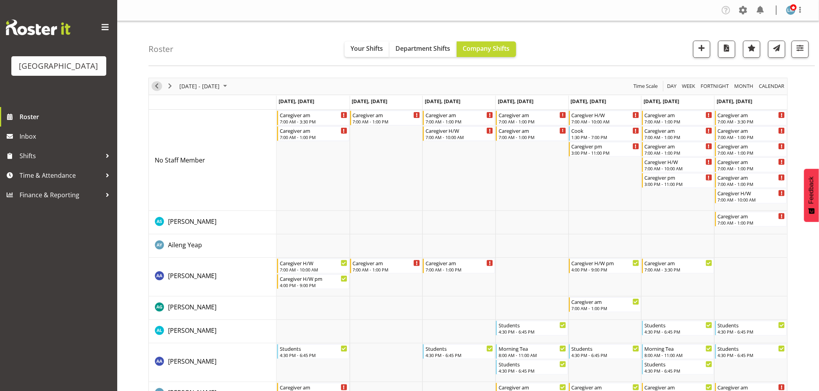
click at [159, 90] on span "Previous" at bounding box center [156, 86] width 9 height 10
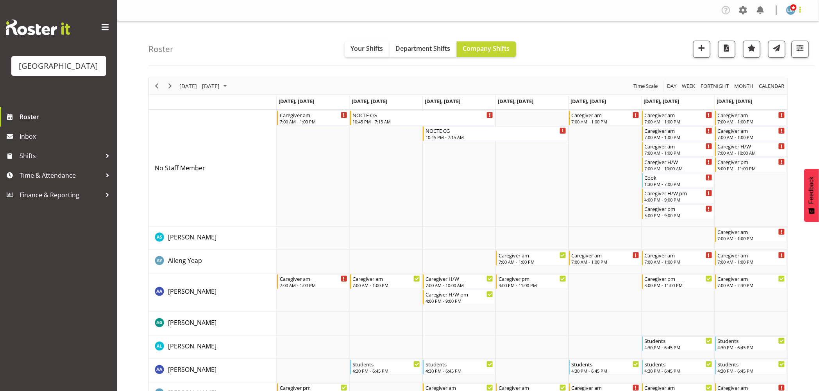
click at [800, 11] on span at bounding box center [799, 9] width 9 height 9
click at [774, 45] on link "Log Out" at bounding box center [767, 41] width 75 height 14
